Goal: Task Accomplishment & Management: Manage account settings

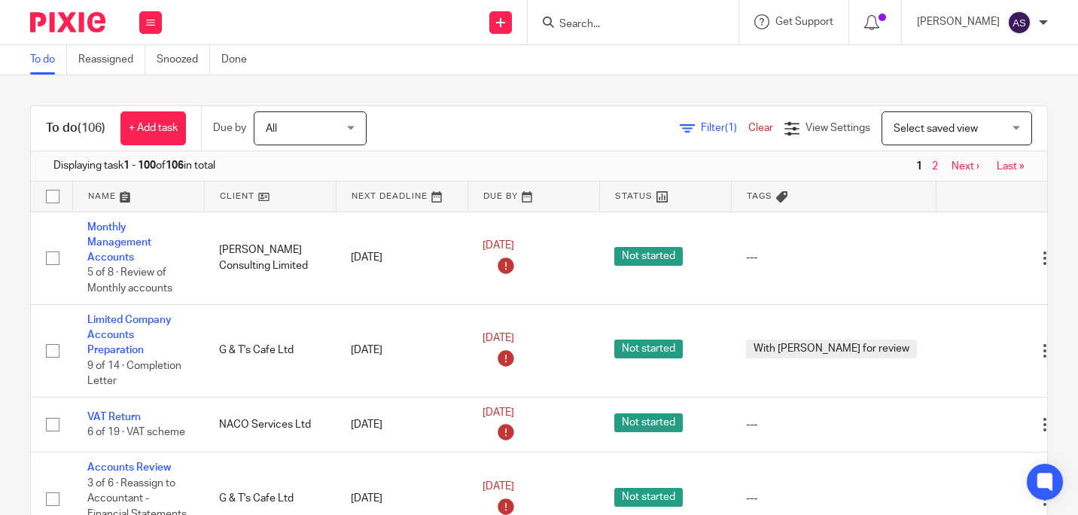
click at [599, 19] on input "Search" at bounding box center [626, 25] width 136 height 14
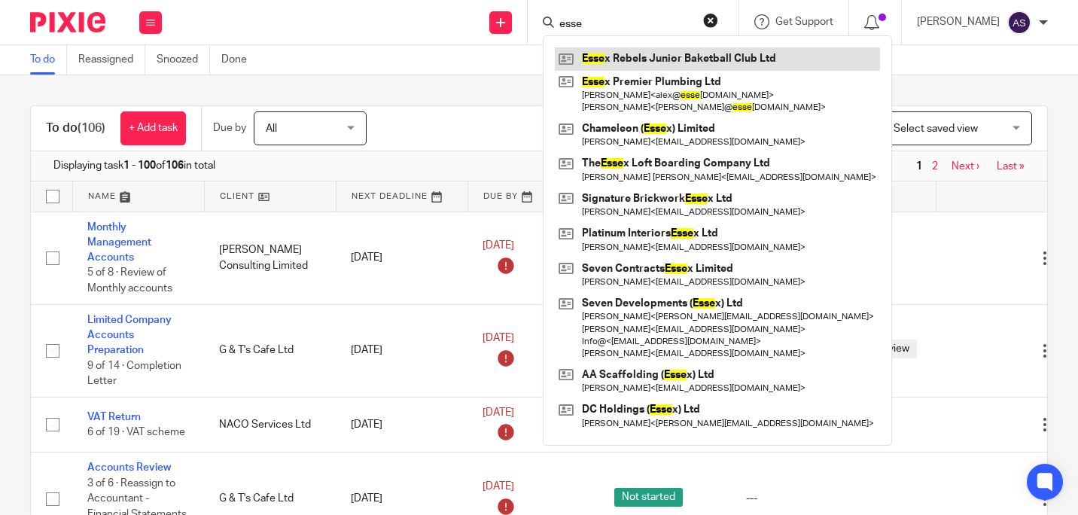
type input "esse"
click at [703, 60] on link at bounding box center [717, 58] width 325 height 23
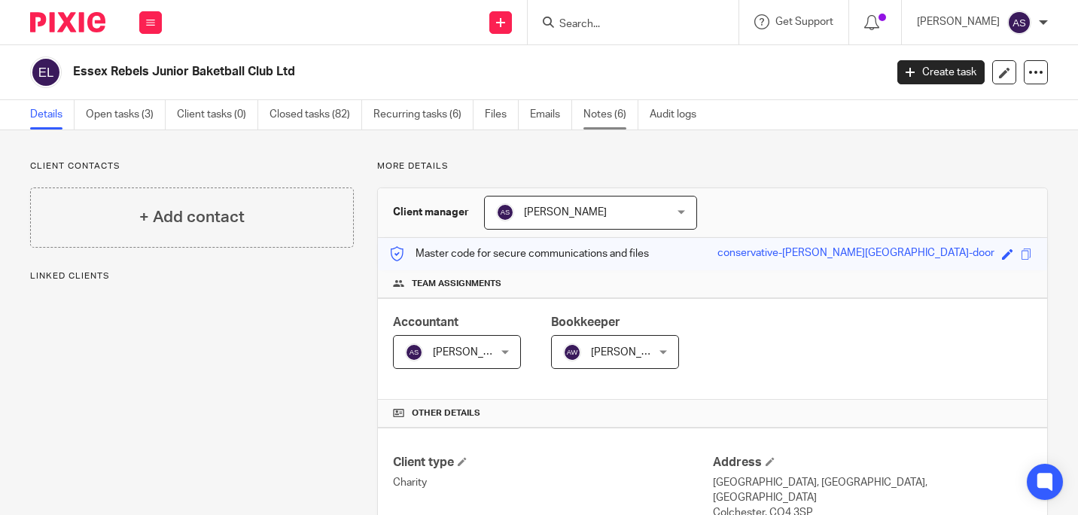
click at [612, 118] on link "Notes (6)" at bounding box center [610, 114] width 55 height 29
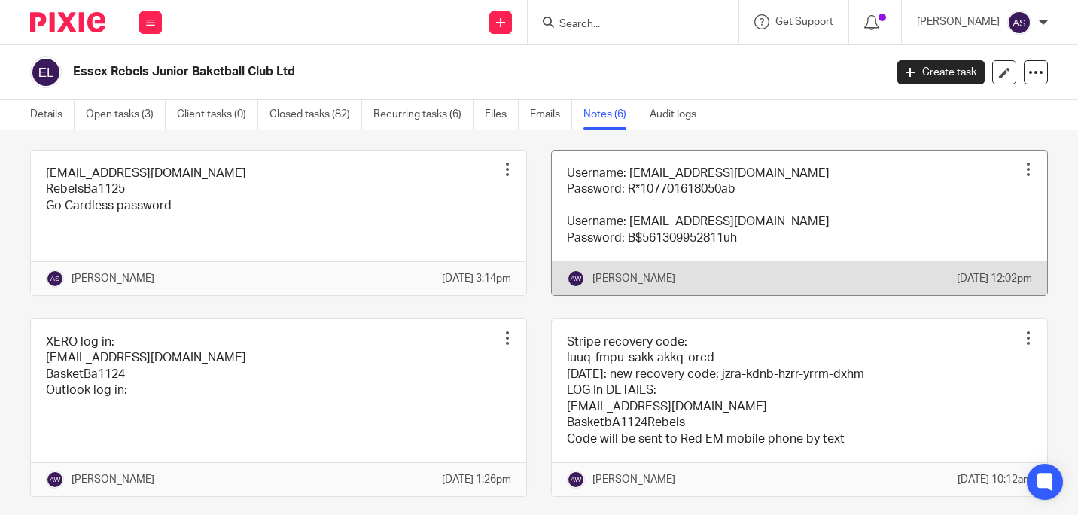
scroll to position [151, 0]
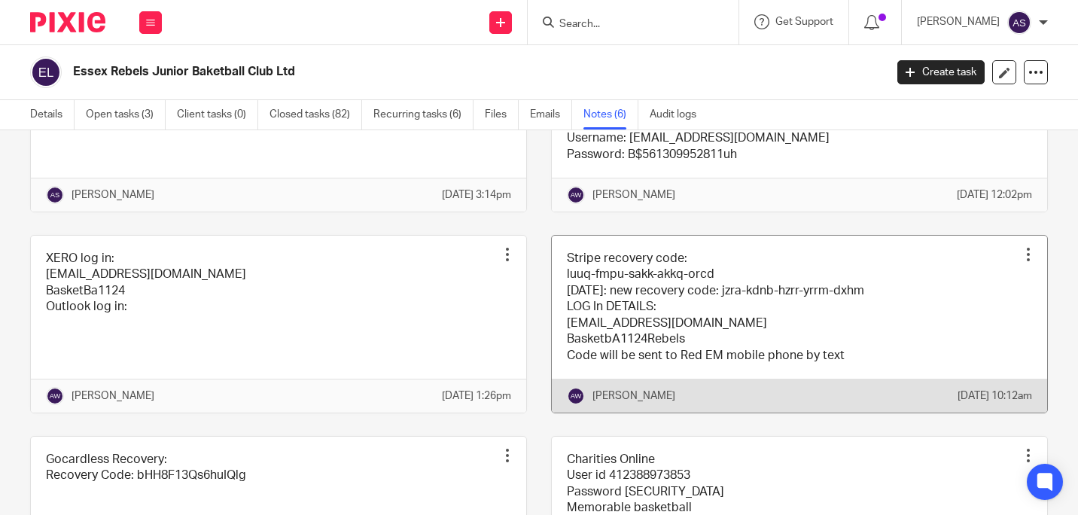
click at [1021, 262] on div at bounding box center [1028, 254] width 15 height 15
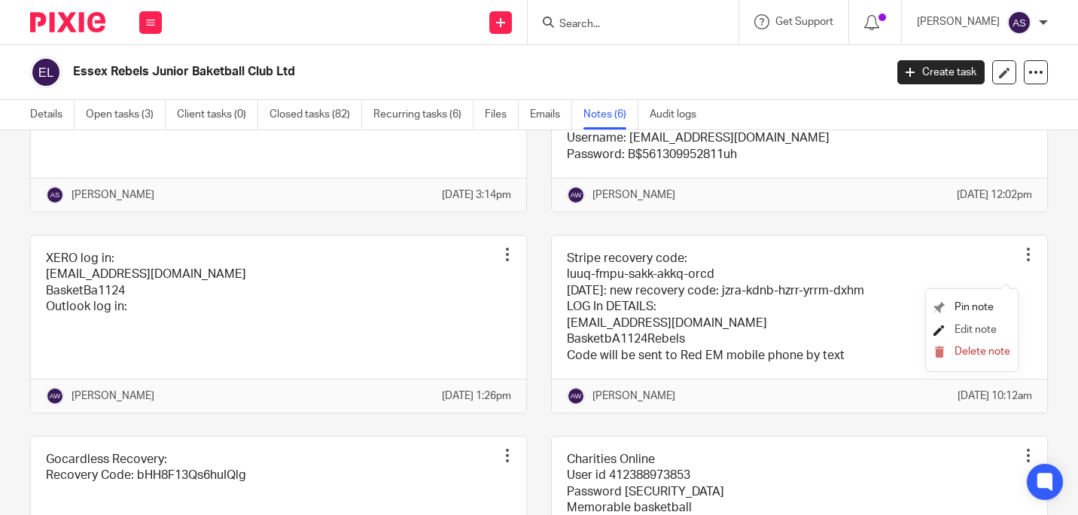
click at [978, 328] on span "Edit note" at bounding box center [976, 329] width 42 height 11
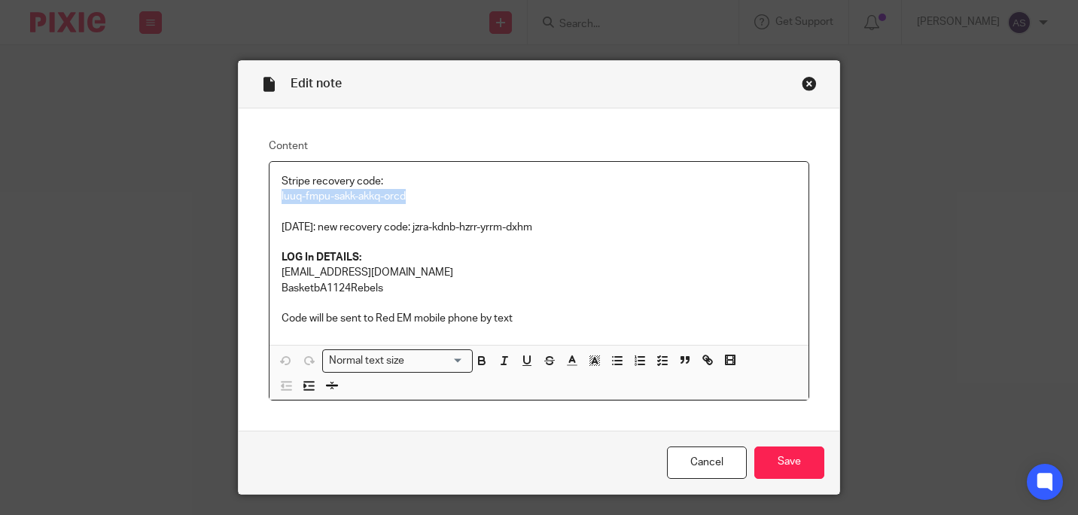
drag, startPoint x: 404, startPoint y: 200, endPoint x: 277, endPoint y: 201, distance: 127.2
click at [282, 201] on p "luuq-fmpu-sakk-akkq-orcd" at bounding box center [539, 196] width 515 height 15
copy p "luuq-fmpu-sakk-akkq-orcd"
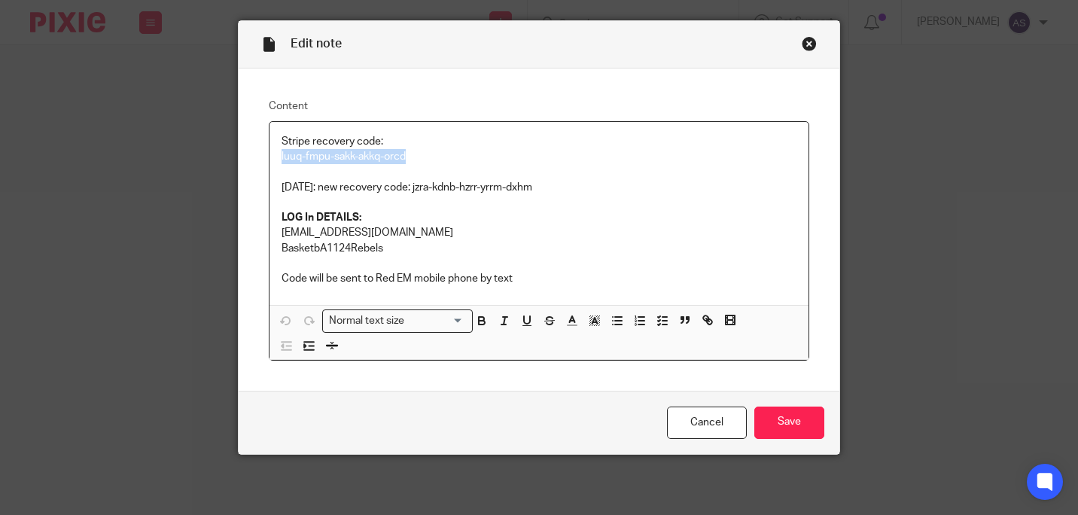
drag, startPoint x: 585, startPoint y: 193, endPoint x: 419, endPoint y: 190, distance: 166.4
click at [419, 190] on p "13/02/25: new recovery code: jzra-kdnb-hzrr-yrrm-dxhm" at bounding box center [539, 195] width 515 height 31
copy p "jzra-kdnb-hzrr-yrrm-dxhm"
click at [570, 181] on p "13/02/25: new recovery code: jzra-kdnb-hzrr-yrrm-dxhm" at bounding box center [539, 195] width 515 height 31
drag, startPoint x: 565, startPoint y: 187, endPoint x: 421, endPoint y: 186, distance: 143.8
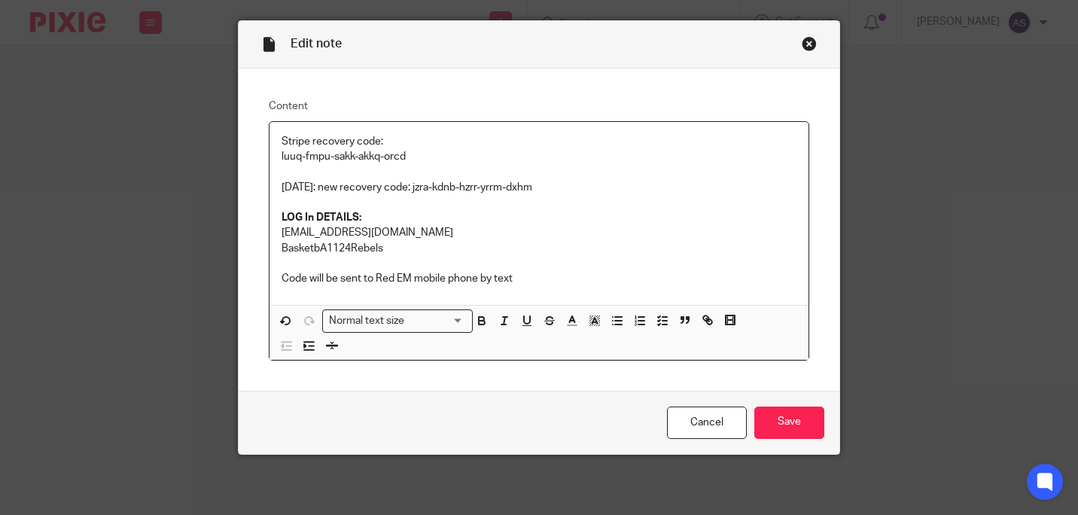
click at [421, 186] on p "13/02/25: new recovery code: jzra-kdnb-hzrr-yrrm-dxhm" at bounding box center [539, 195] width 515 height 31
click at [303, 184] on p "13/02/25: new recovery code: wzny-abfq-sutv-qsbl-zwam" at bounding box center [539, 195] width 515 height 31
drag, startPoint x: 438, startPoint y: 152, endPoint x: 244, endPoint y: 123, distance: 196.4
click at [245, 125] on div "Content Stripe recovery code: luuq-fmpu-sakk-akkq-orcd 25-8-25: new recovery co…" at bounding box center [539, 230] width 601 height 322
click at [410, 169] on p at bounding box center [539, 171] width 515 height 15
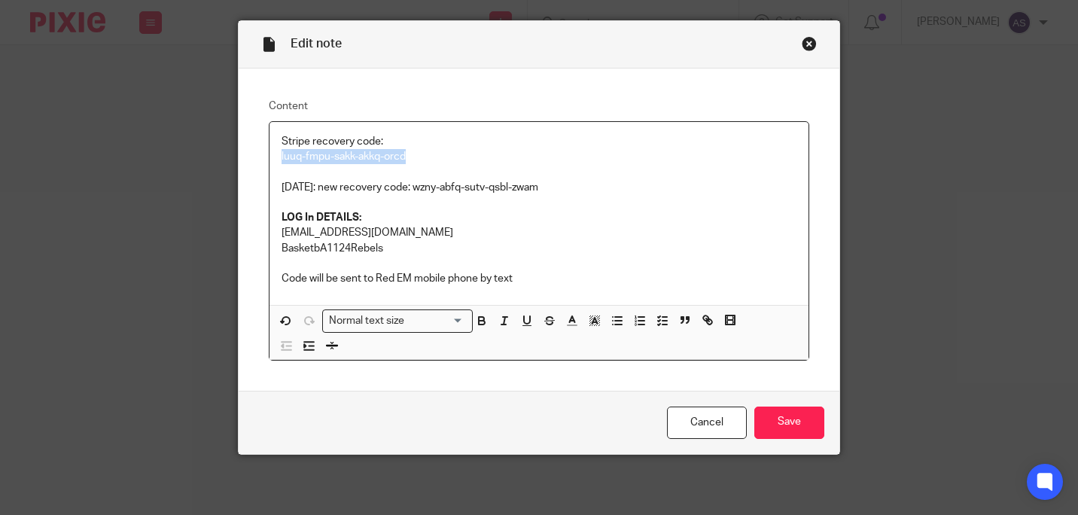
drag, startPoint x: 431, startPoint y: 163, endPoint x: 251, endPoint y: 160, distance: 179.9
click at [251, 162] on div "Content Stripe recovery code: luuq-fmpu-sakk-akkq-orcd 25-8-25: new recovery co…" at bounding box center [539, 230] width 601 height 322
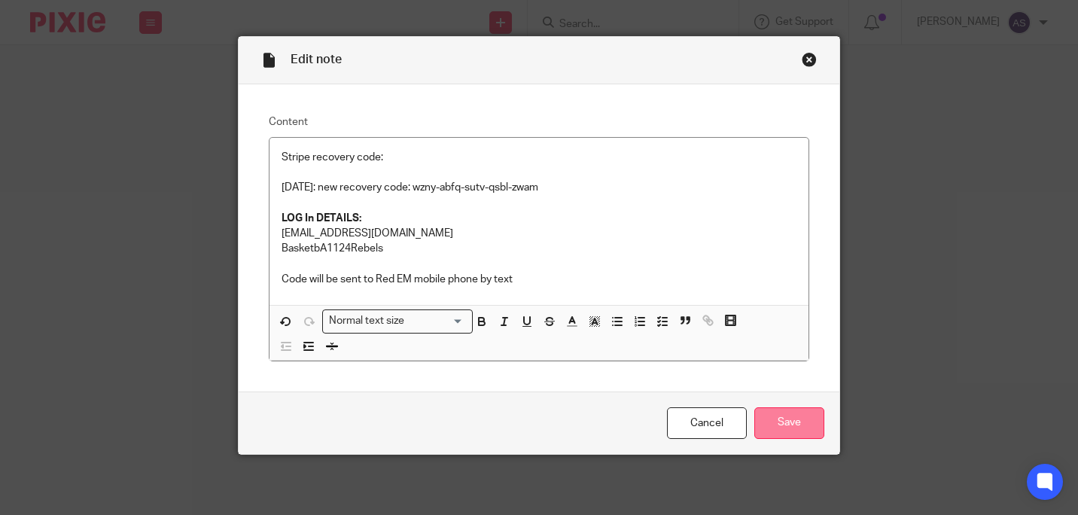
click at [789, 419] on input "Save" at bounding box center [789, 423] width 70 height 32
